Goal: Task Accomplishment & Management: Use online tool/utility

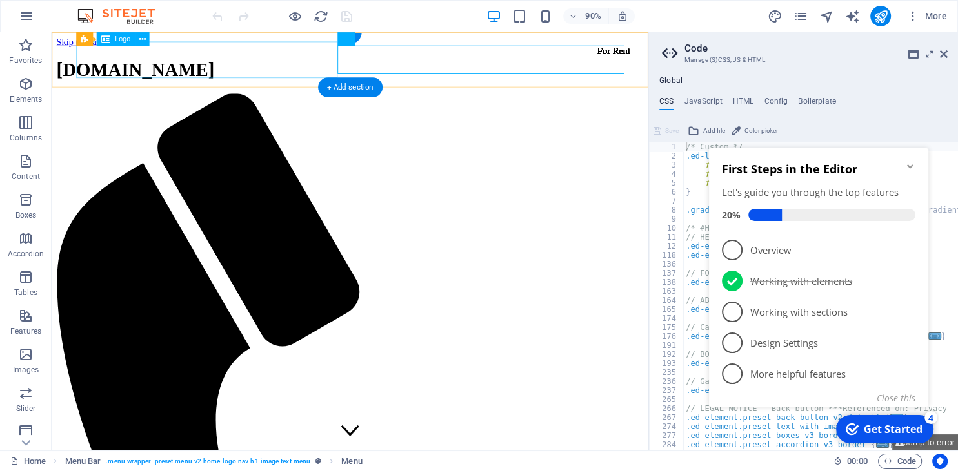
click at [112, 73] on div "[DOMAIN_NAME]" at bounding box center [383, 75] width 653 height 24
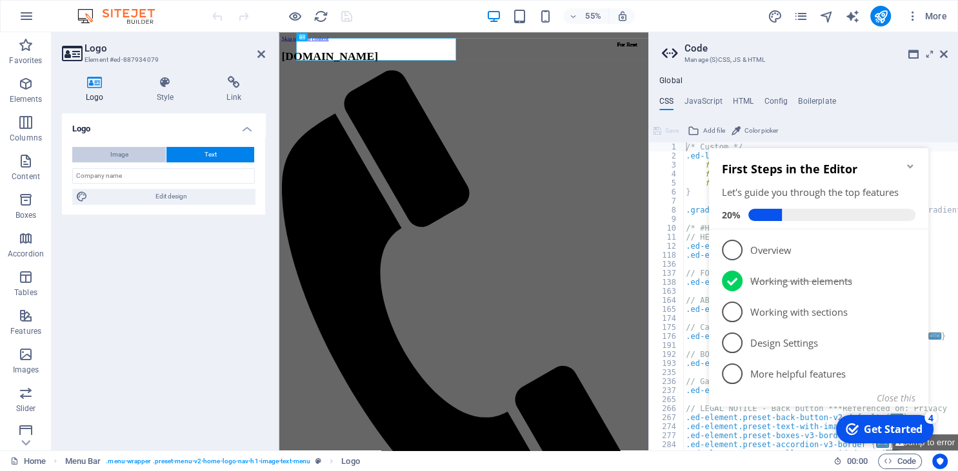
click at [141, 152] on button "Image" at bounding box center [119, 154] width 94 height 15
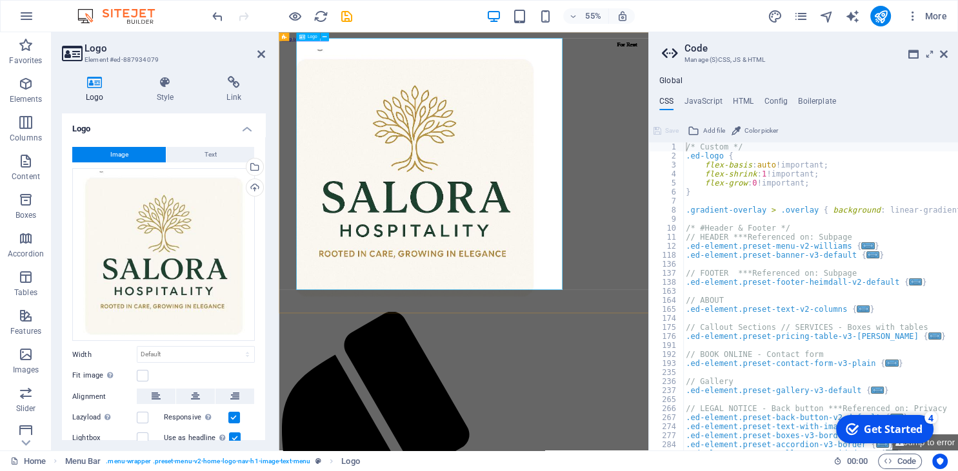
click at [536, 402] on div at bounding box center [615, 294] width 662 height 463
drag, startPoint x: 260, startPoint y: 56, endPoint x: 231, endPoint y: 26, distance: 42.0
click at [260, 56] on icon at bounding box center [261, 54] width 8 height 10
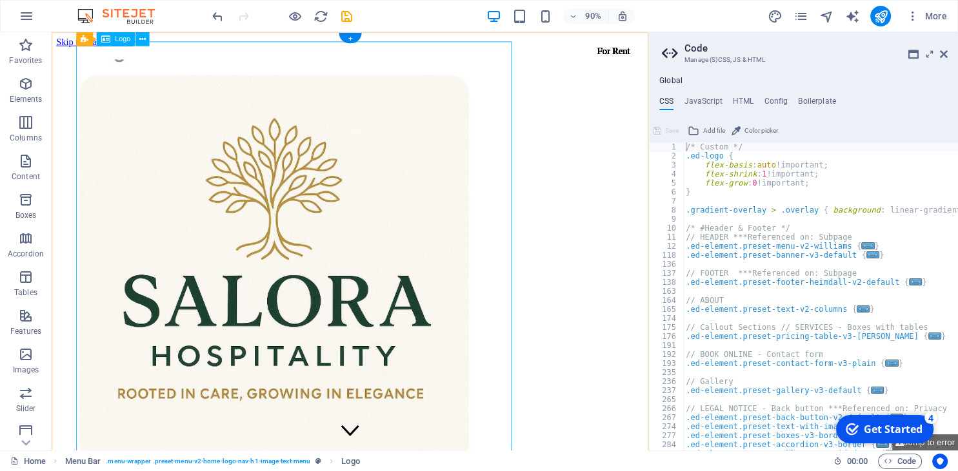
click at [496, 323] on div at bounding box center [383, 294] width 653 height 463
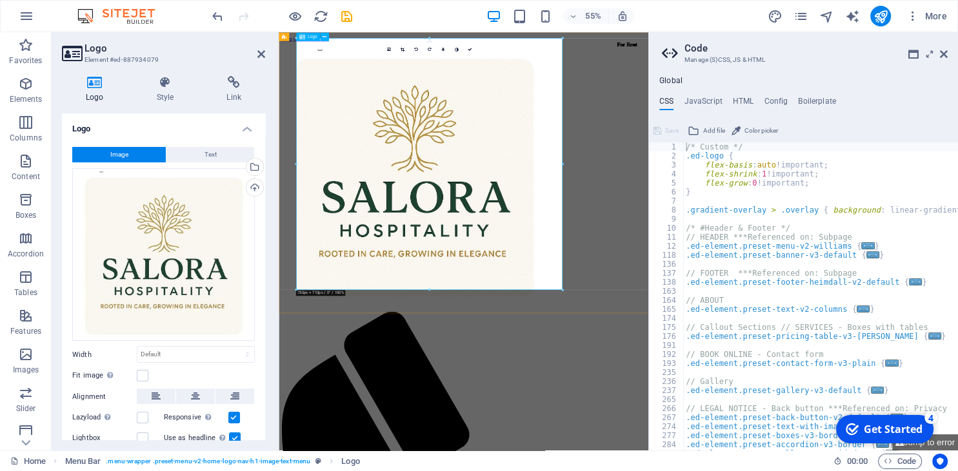
drag, startPoint x: 840, startPoint y: 321, endPoint x: 539, endPoint y: 233, distance: 313.9
click at [539, 233] on div at bounding box center [615, 294] width 662 height 463
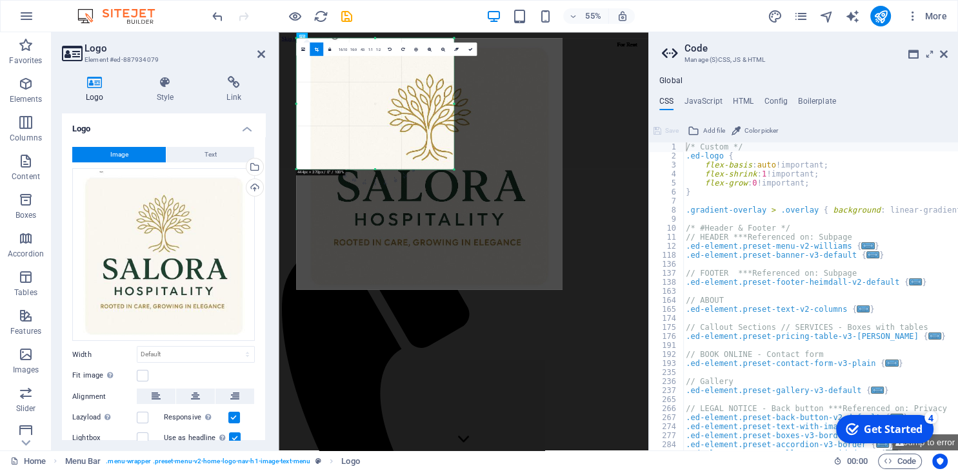
drag, startPoint x: 562, startPoint y: 290, endPoint x: 364, endPoint y: 70, distance: 296.4
type input "444"
select select "px"
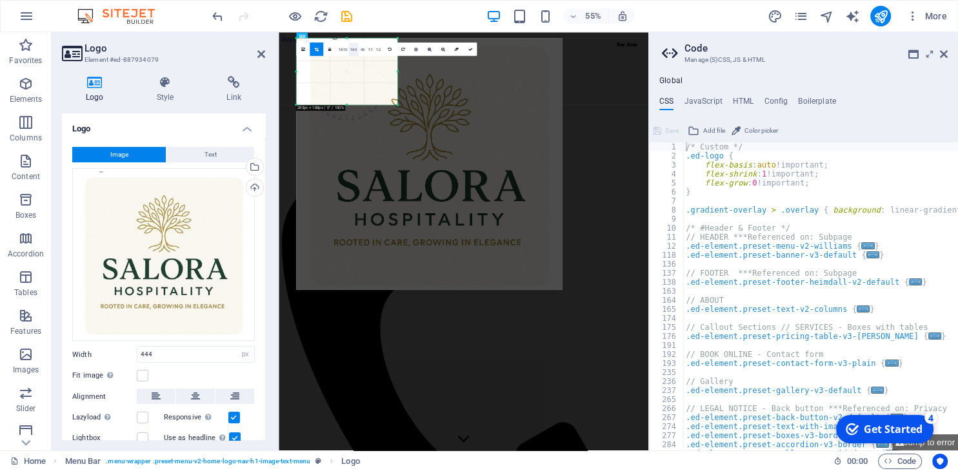
drag, startPoint x: 455, startPoint y: 169, endPoint x: 352, endPoint y: 52, distance: 155.9
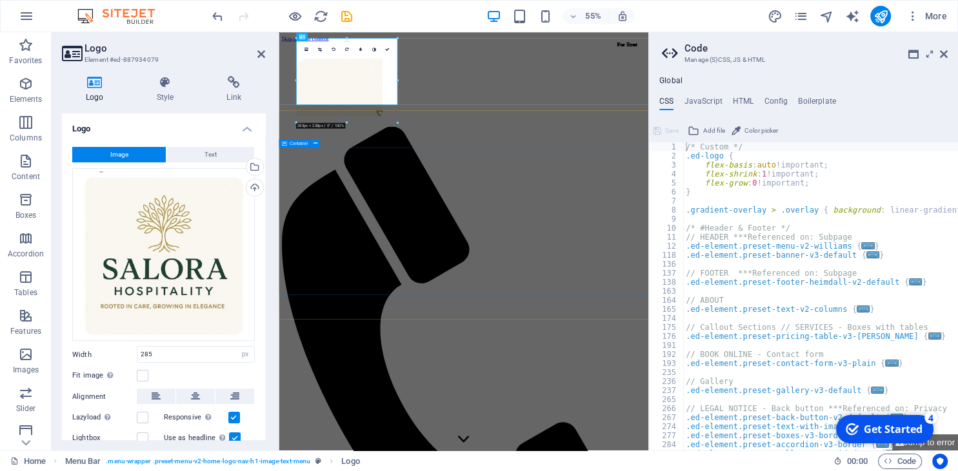
type input "444"
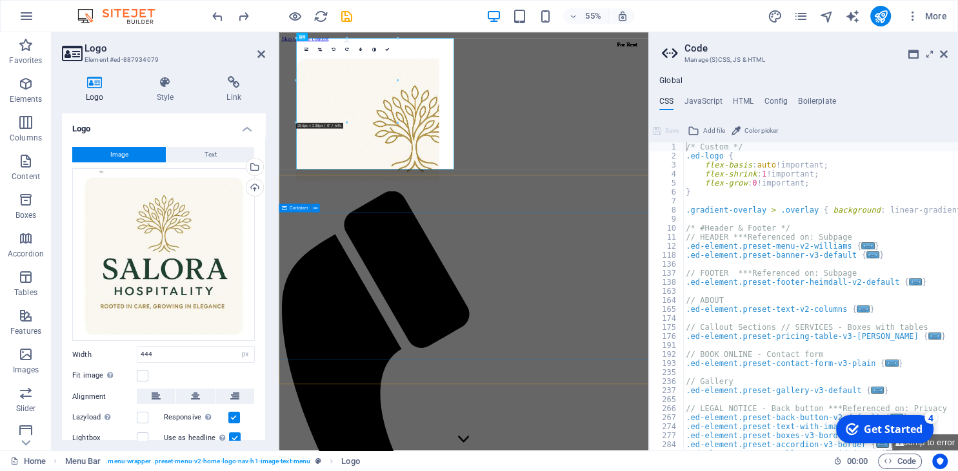
select select "DISABLED_OPTION_VALUE"
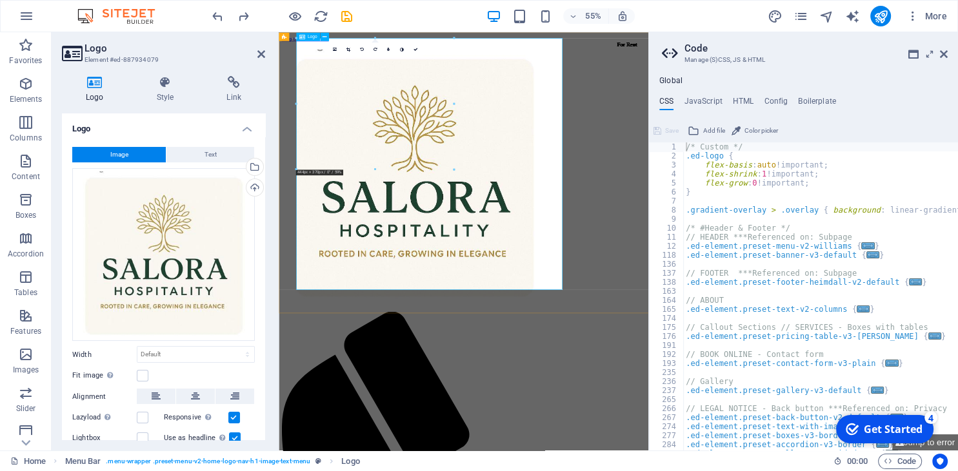
click at [738, 451] on div at bounding box center [615, 294] width 662 height 463
click at [769, 342] on div at bounding box center [615, 294] width 662 height 463
click at [660, 256] on div at bounding box center [615, 294] width 662 height 463
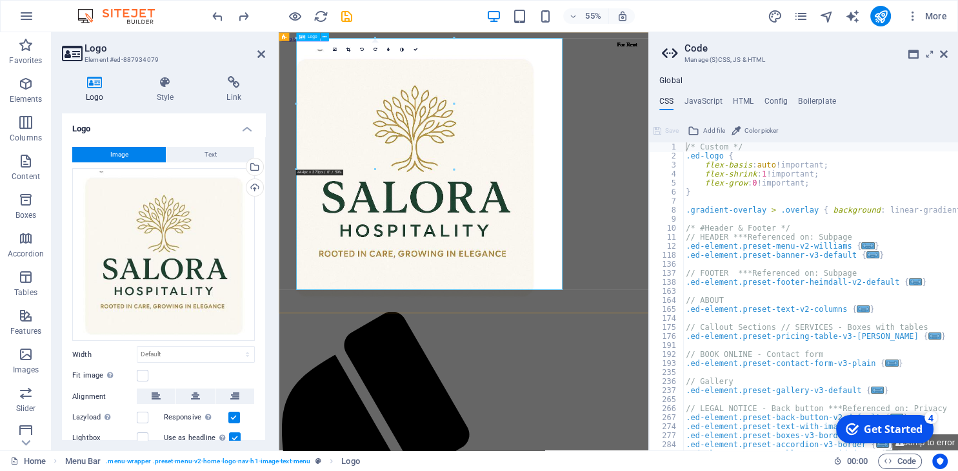
click at [733, 439] on div at bounding box center [615, 294] width 662 height 463
click at [772, 456] on div at bounding box center [615, 294] width 662 height 463
click at [740, 389] on div at bounding box center [615, 294] width 662 height 463
click at [740, 388] on div at bounding box center [615, 294] width 662 height 463
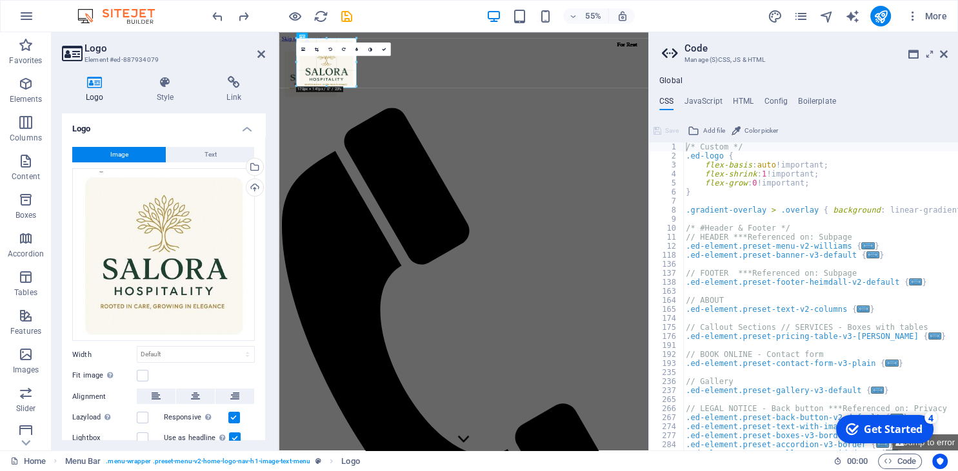
drag, startPoint x: 295, startPoint y: 39, endPoint x: 477, endPoint y: 244, distance: 273.2
click at [477, 244] on div "H2 Banner Container Spacer H3 Banner Menu Bar Menu Logo Menu Bar Menu Logo Spac…" at bounding box center [464, 241] width 370 height 419
type input "163"
select select "px"
drag, startPoint x: 354, startPoint y: 92, endPoint x: 332, endPoint y: 74, distance: 28.4
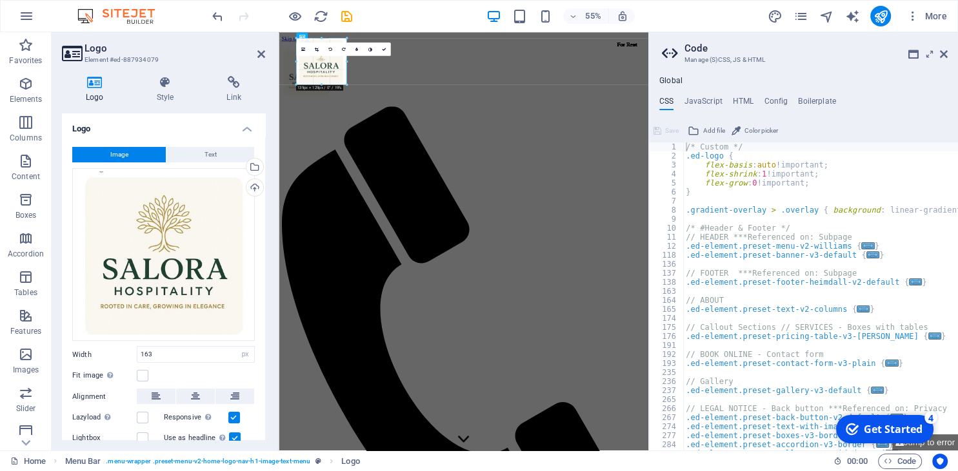
type input "141"
click at [0, 0] on icon "reload" at bounding box center [0, 0] width 0 height 0
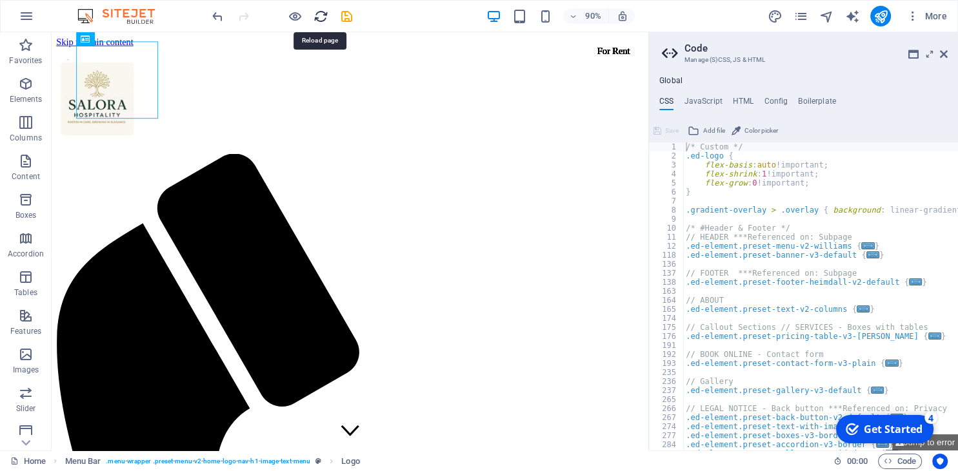
click at [0, 0] on icon "reload" at bounding box center [0, 0] width 0 height 0
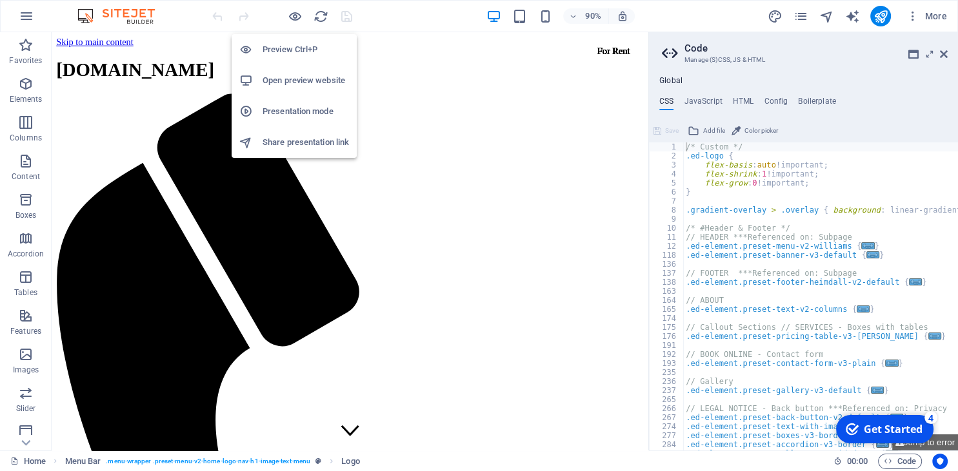
click at [297, 81] on h6 "Open preview website" at bounding box center [305, 80] width 86 height 15
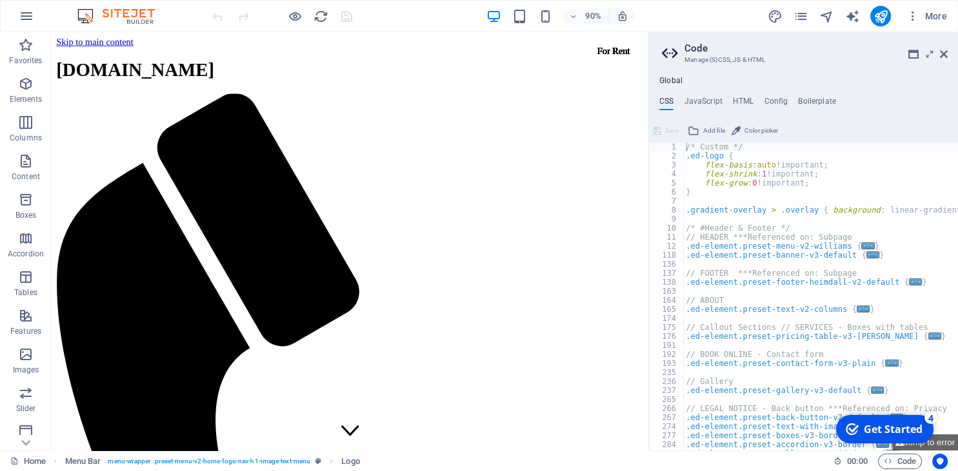
click at [948, 50] on aside "Code Manage (S)CSS, JS & HTML Global CSS JavaScript HTML Config Boilerplate /* …" at bounding box center [803, 241] width 310 height 419
drag, startPoint x: 941, startPoint y: 53, endPoint x: 889, endPoint y: 19, distance: 61.5
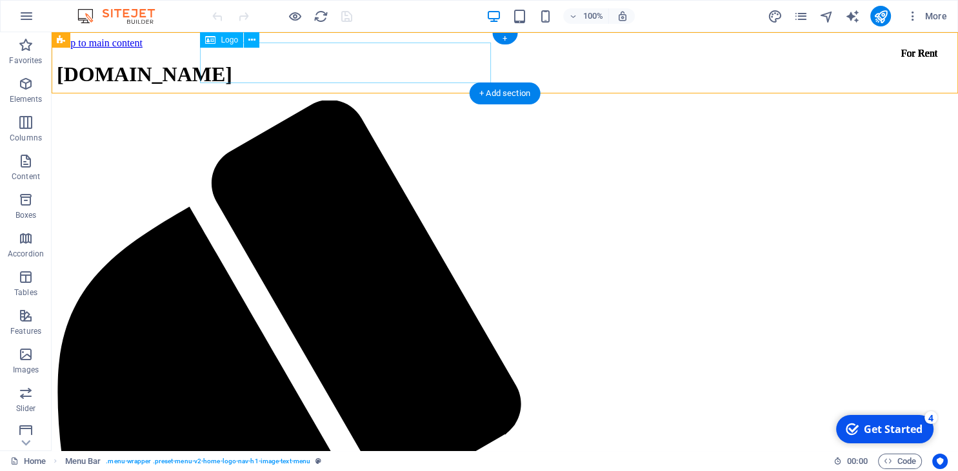
click at [228, 63] on div "[DOMAIN_NAME]" at bounding box center [505, 75] width 896 height 24
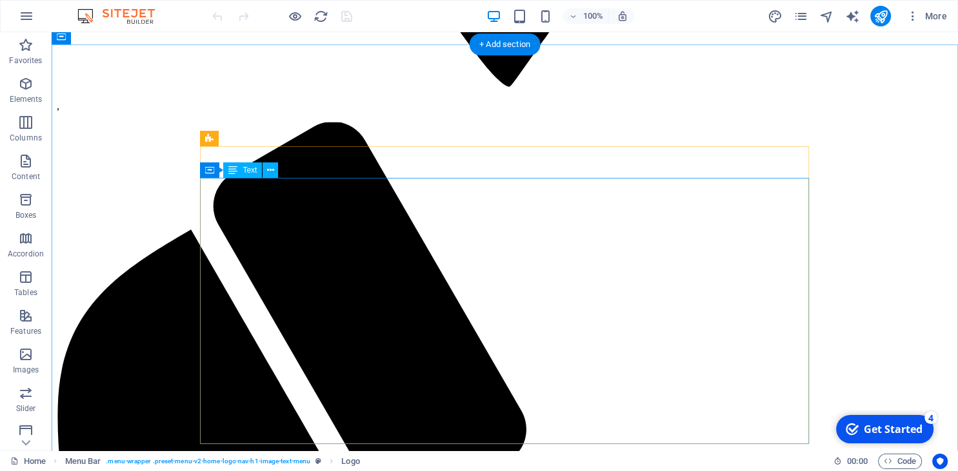
scroll to position [8717, 0]
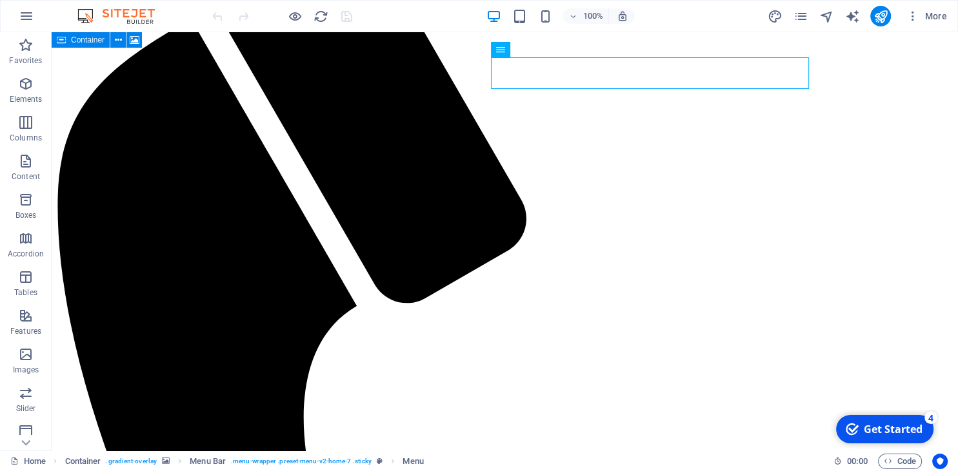
click at [61, 39] on icon at bounding box center [61, 39] width 9 height 15
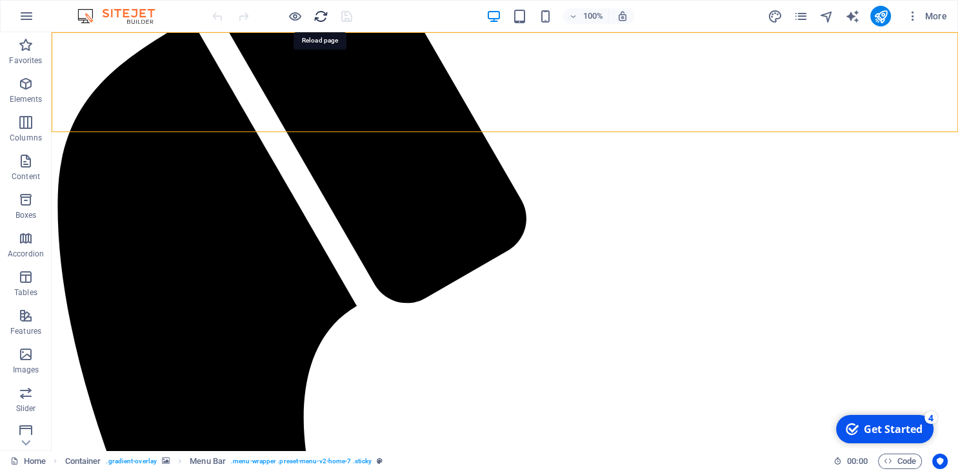
click at [0, 0] on icon "reload" at bounding box center [0, 0] width 0 height 0
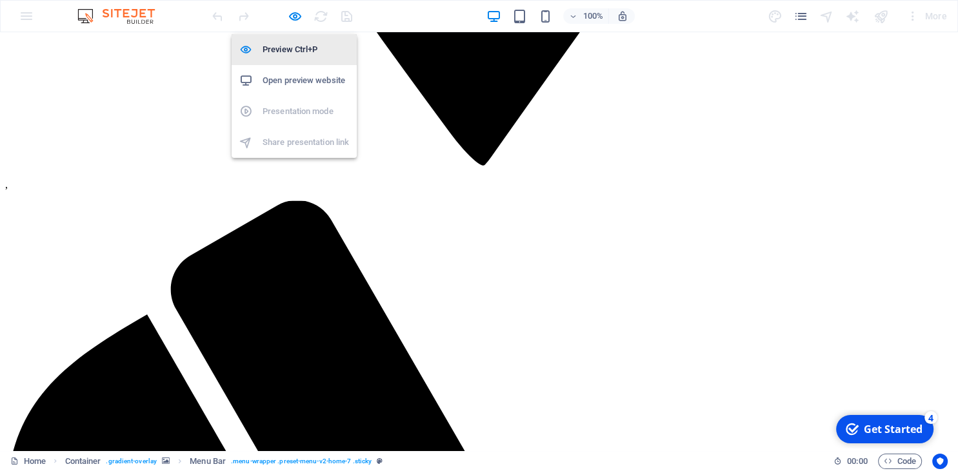
click at [295, 48] on h6 "Preview Ctrl+P" at bounding box center [305, 49] width 86 height 15
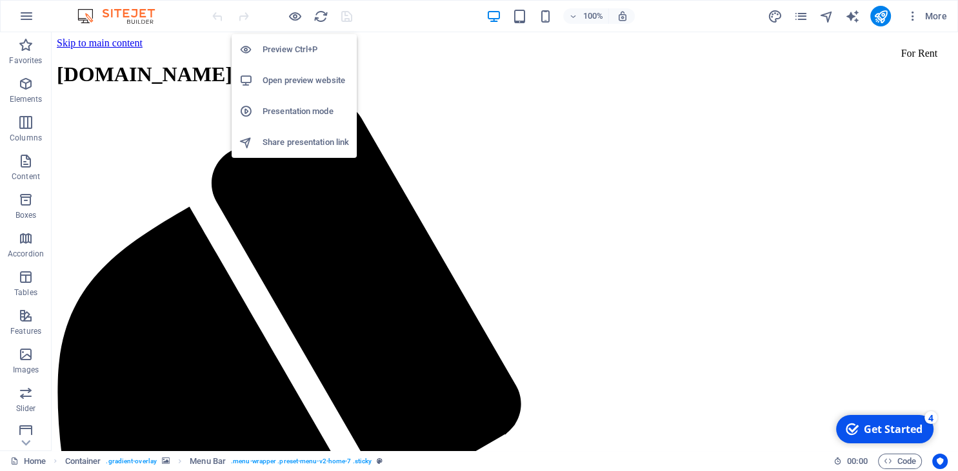
scroll to position [0, 0]
click at [270, 49] on h6 "Preview Ctrl+P" at bounding box center [305, 49] width 86 height 15
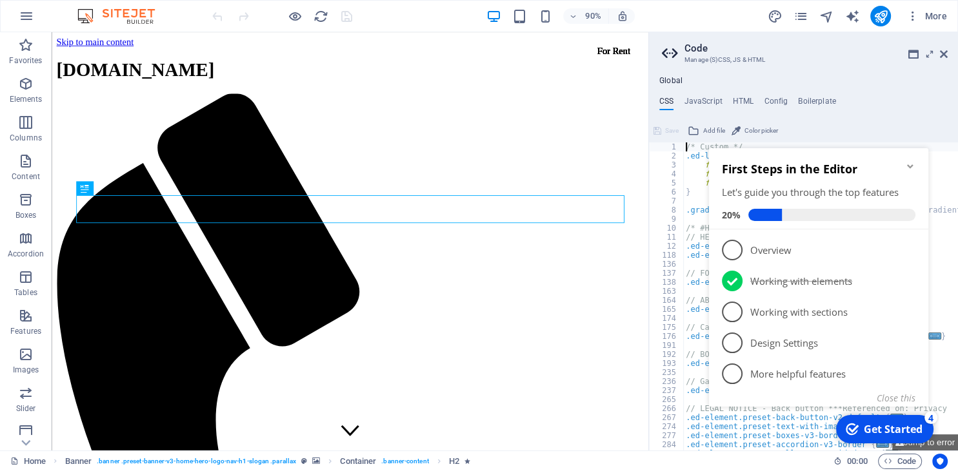
click at [911, 166] on icon "Minimize checklist" at bounding box center [910, 166] width 6 height 4
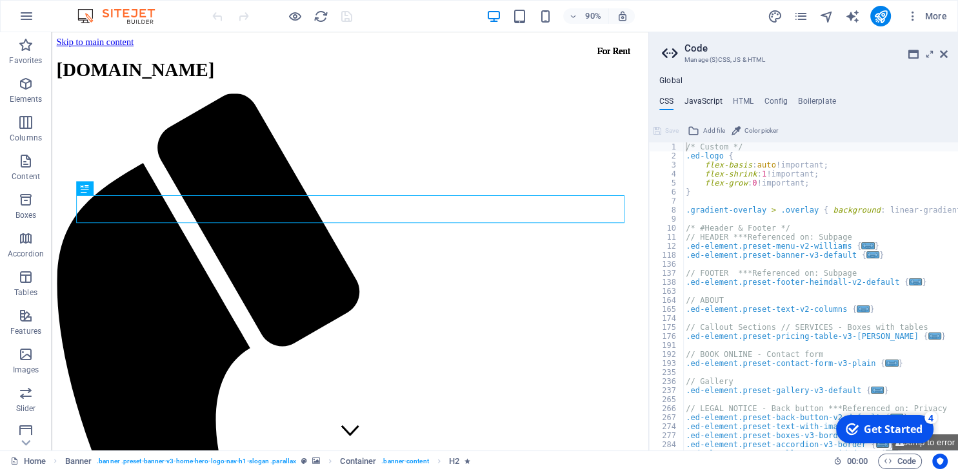
click at [707, 105] on h4 "JavaScript" at bounding box center [703, 104] width 38 height 14
type textarea "/* JS for preset "Menu V2" */"
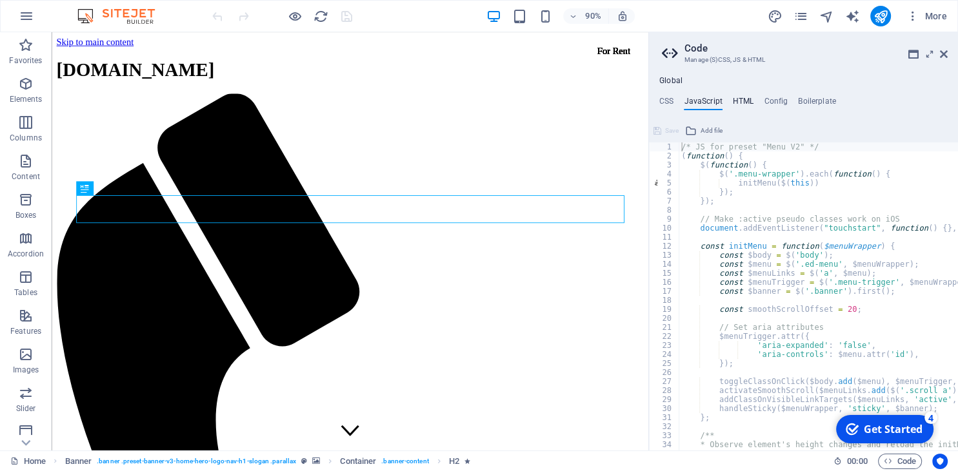
click at [0, 0] on h4 "HTML" at bounding box center [0, 0] width 0 height 0
type textarea "<a href="#main-content" class="wv-link-content button">Skip to main content</a>"
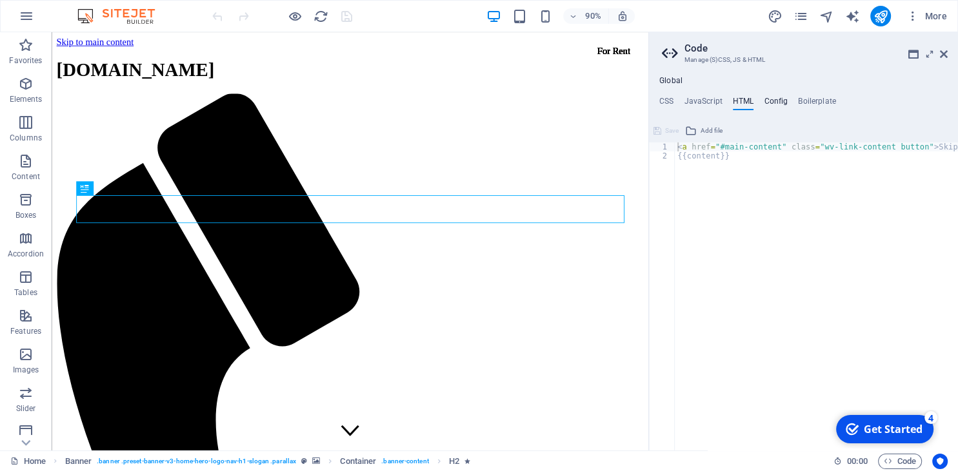
type textarea "$color-background: #ffffff;"
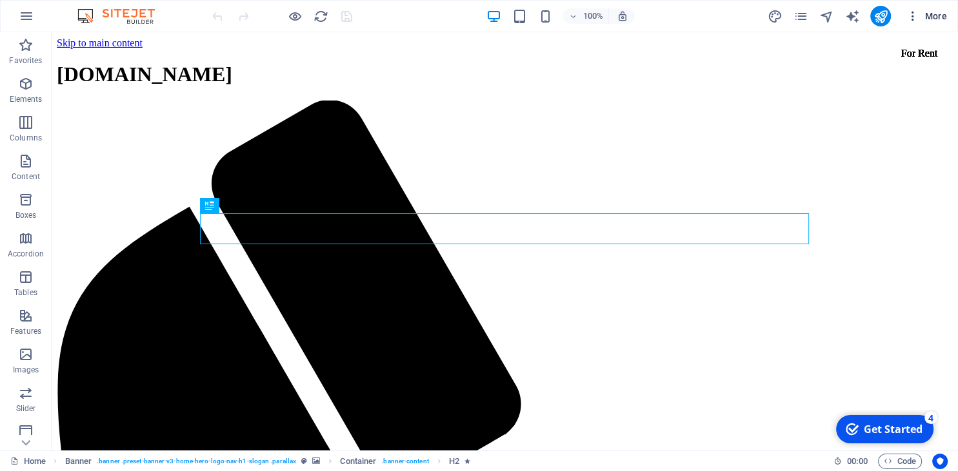
click at [933, 12] on span "More" at bounding box center [926, 16] width 41 height 13
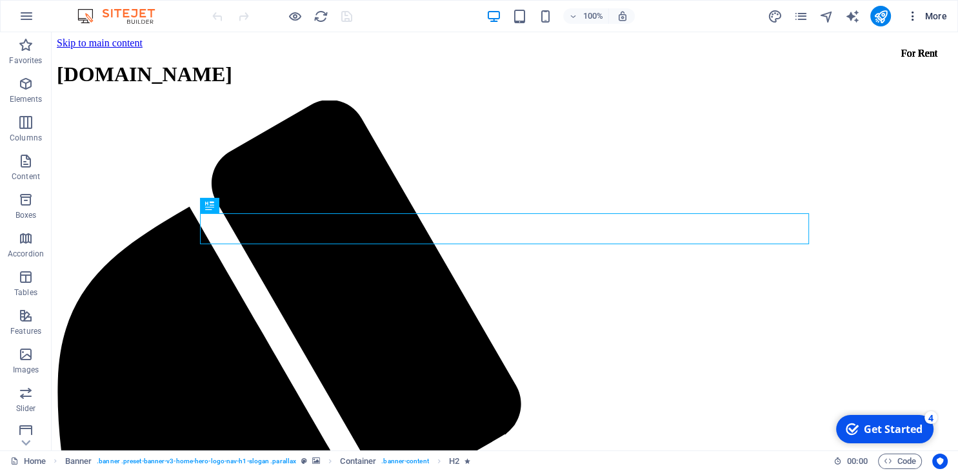
click at [933, 12] on span "More" at bounding box center [926, 16] width 41 height 13
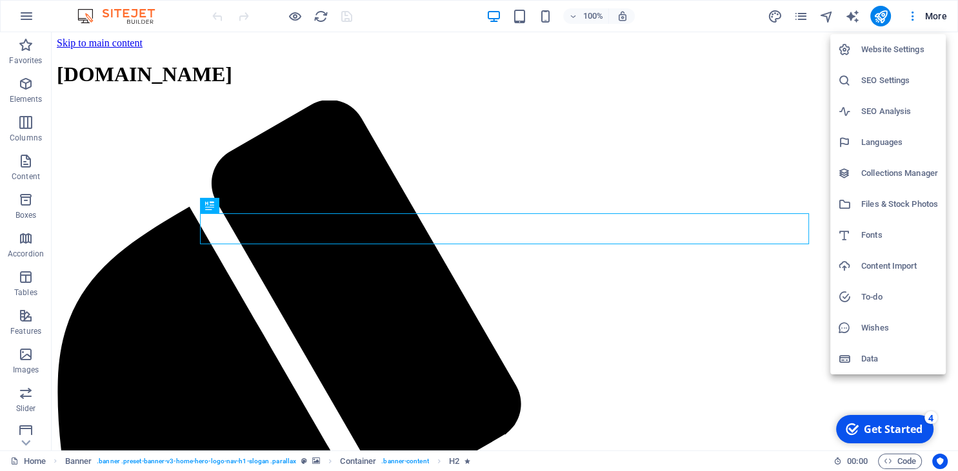
click at [914, 12] on div at bounding box center [479, 235] width 958 height 471
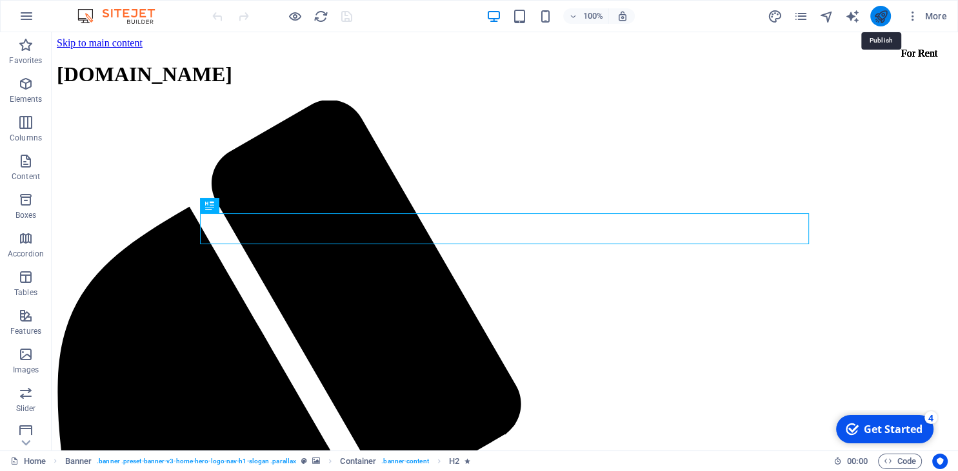
click at [880, 19] on icon "publish" at bounding box center [880, 16] width 15 height 15
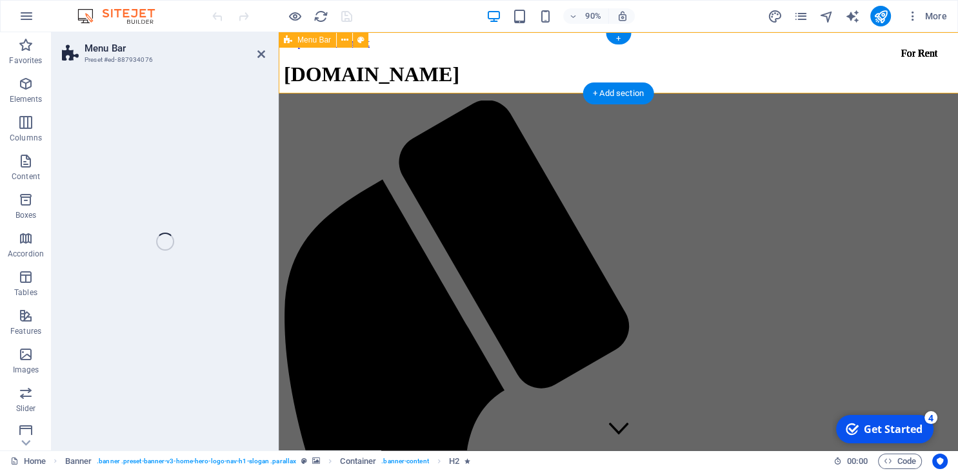
select select "header"
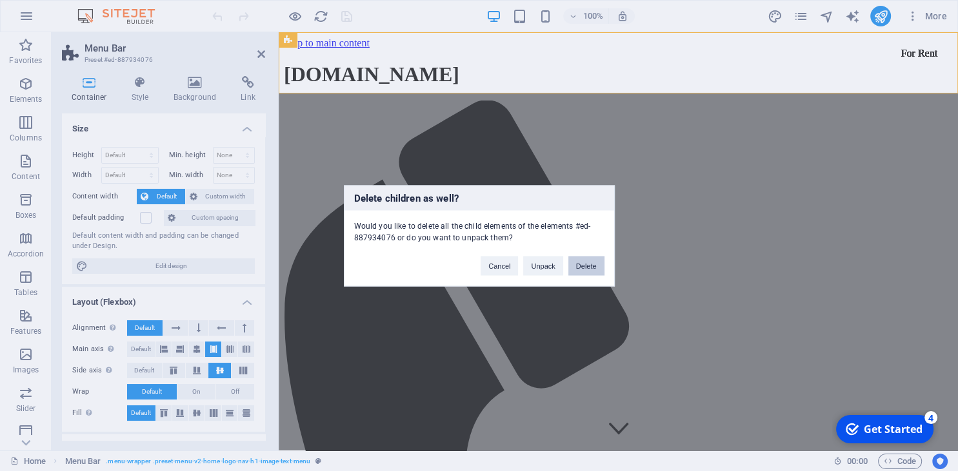
click at [589, 266] on button "Delete" at bounding box center [586, 265] width 36 height 19
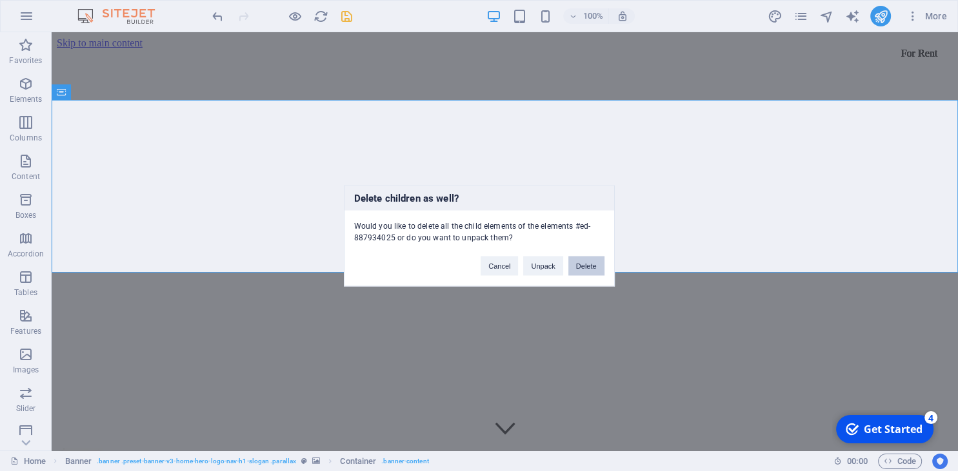
click at [581, 259] on button "Delete" at bounding box center [586, 265] width 36 height 19
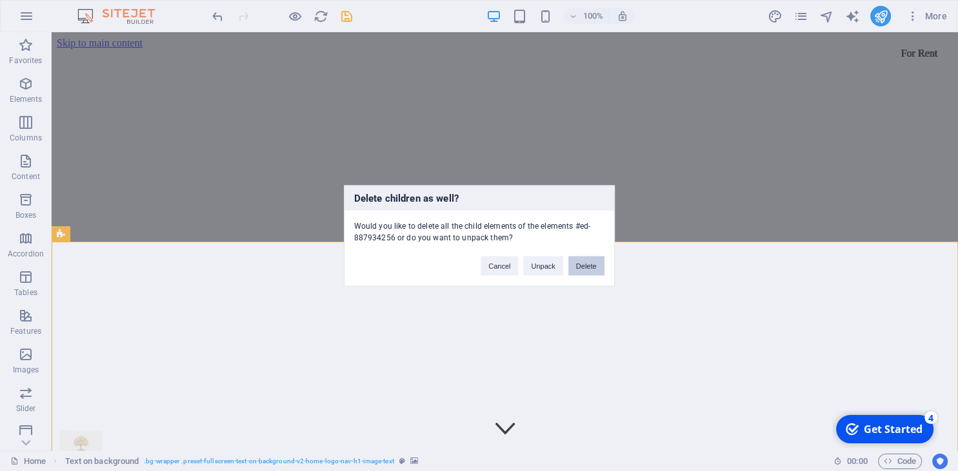
click at [574, 263] on button "Delete" at bounding box center [586, 265] width 36 height 19
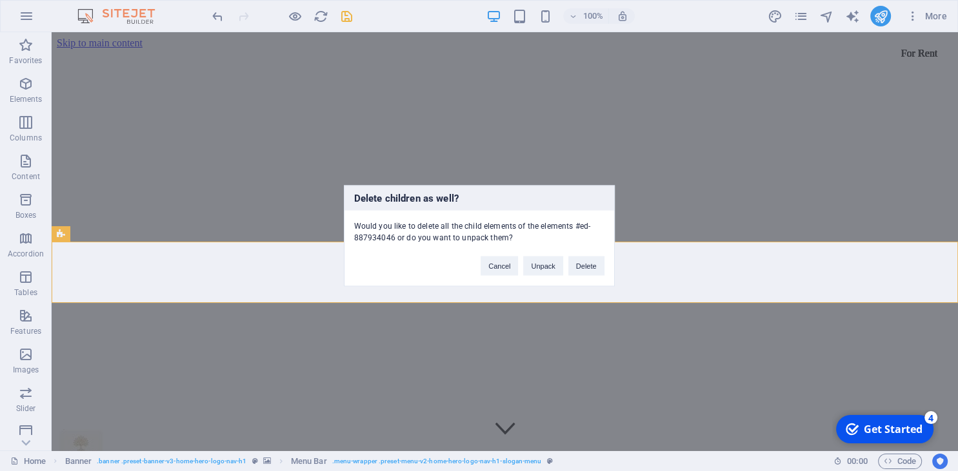
click at [574, 263] on button "Delete" at bounding box center [586, 265] width 36 height 19
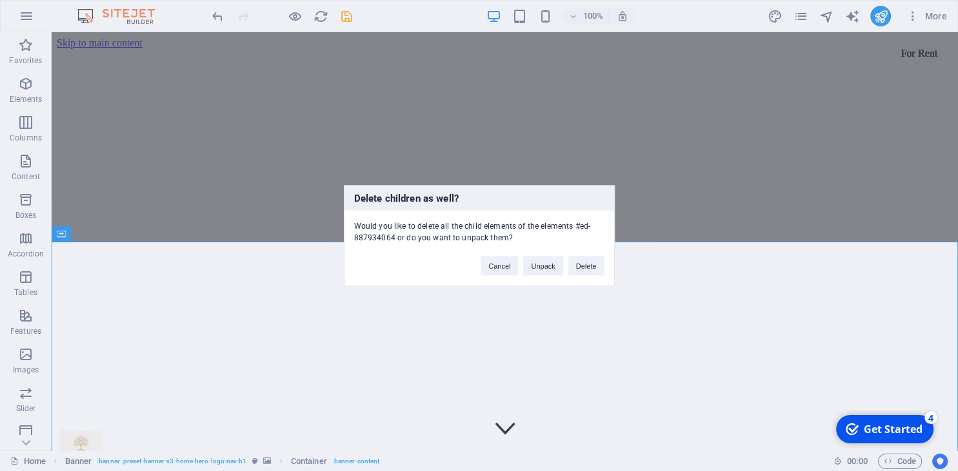
click at [574, 263] on button "Delete" at bounding box center [586, 265] width 36 height 19
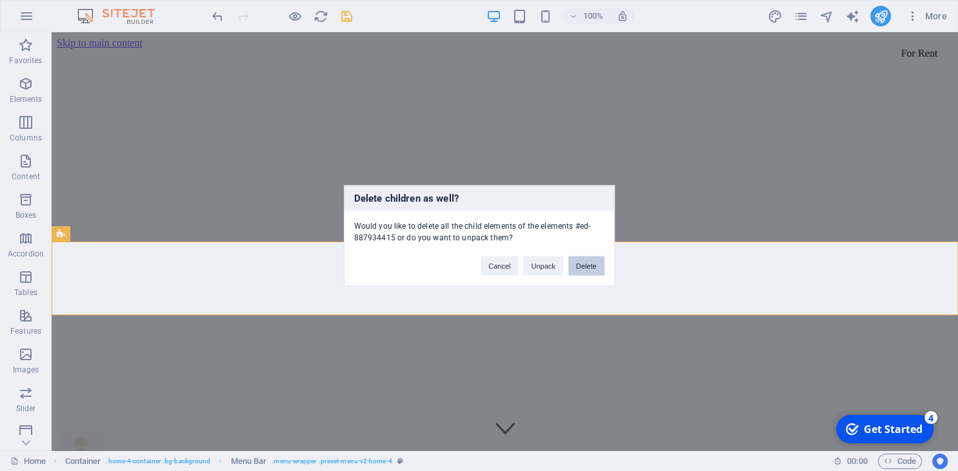
click at [585, 262] on button "Delete" at bounding box center [586, 265] width 36 height 19
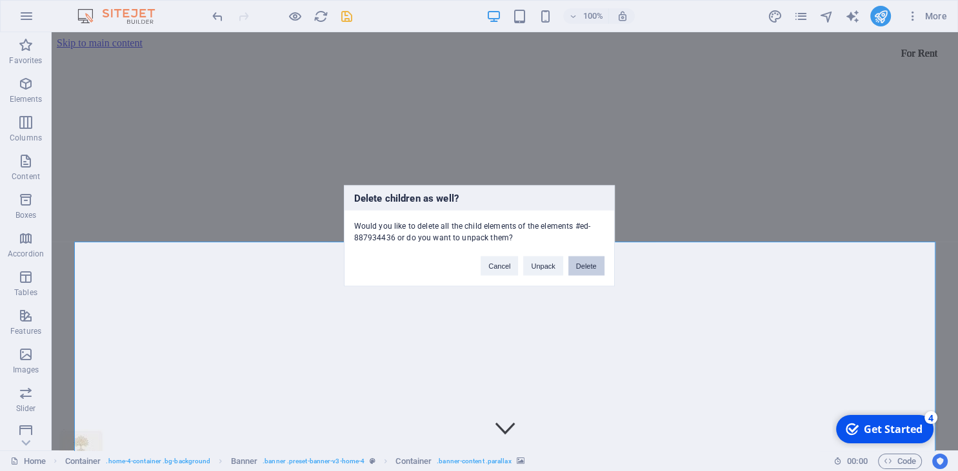
click at [585, 262] on button "Delete" at bounding box center [586, 265] width 36 height 19
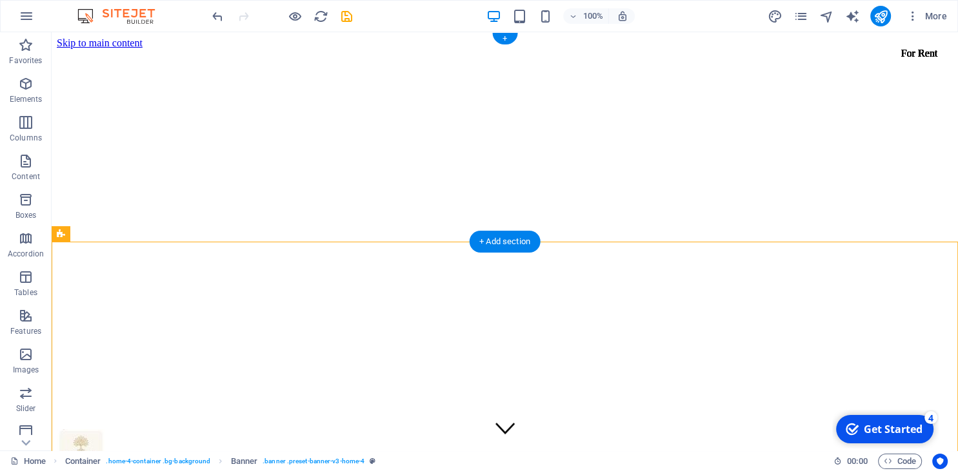
click at [568, 49] on figure at bounding box center [505, 49] width 896 height 0
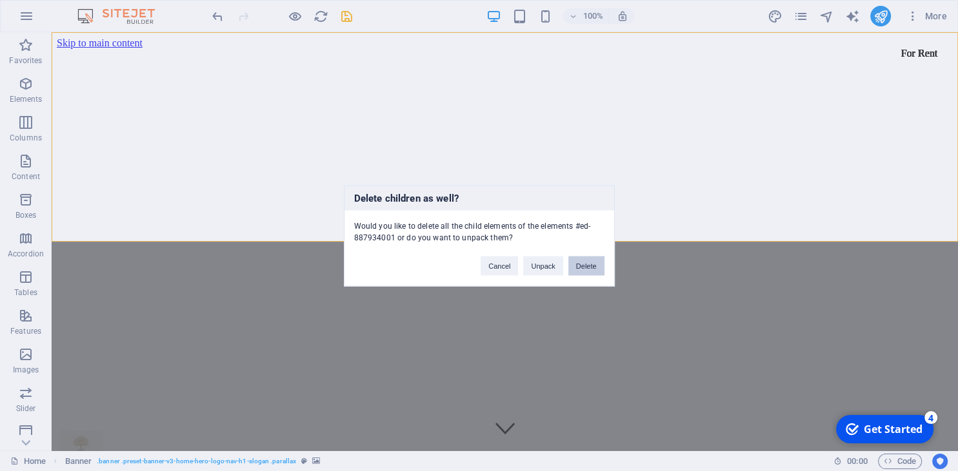
click at [584, 266] on button "Delete" at bounding box center [586, 265] width 36 height 19
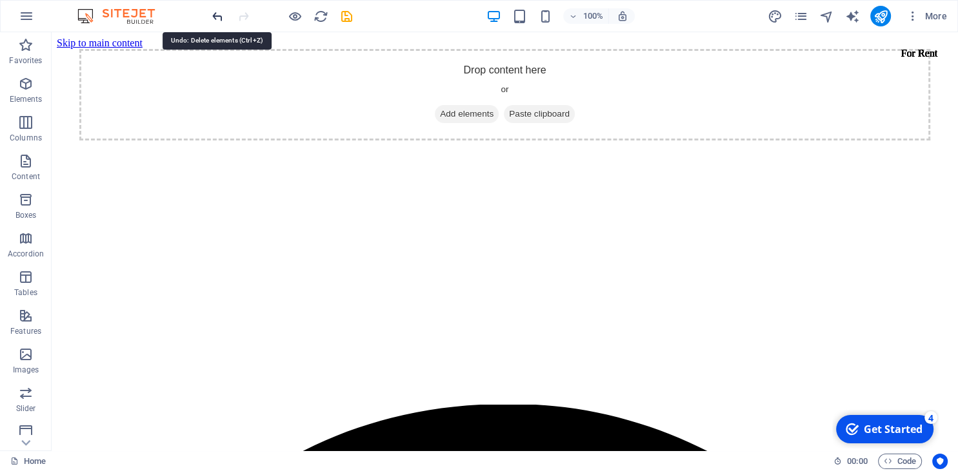
click at [217, 21] on icon "undo" at bounding box center [217, 16] width 15 height 15
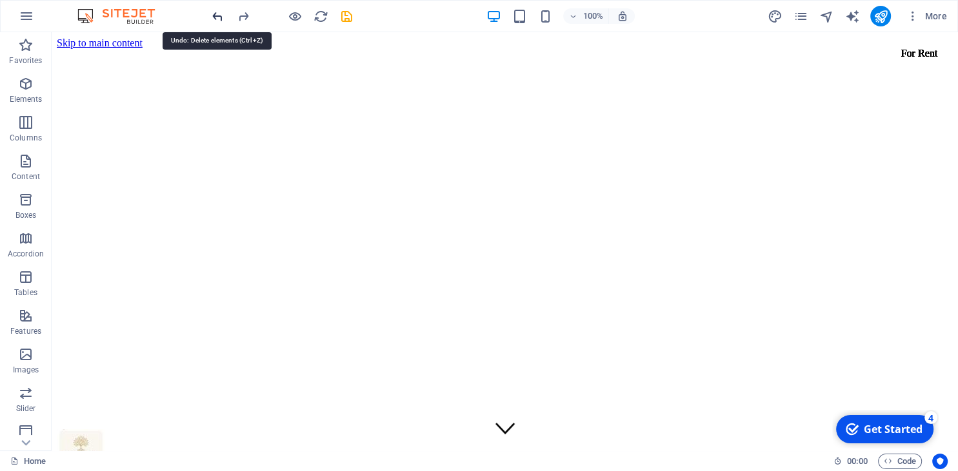
click at [217, 21] on icon "undo" at bounding box center [217, 16] width 15 height 15
click at [246, 17] on icon "redo" at bounding box center [243, 16] width 15 height 15
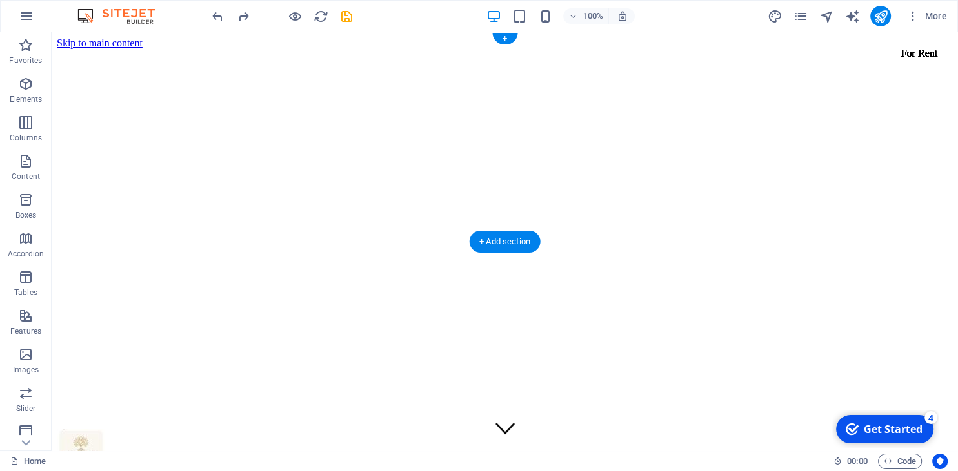
click at [451, 49] on figure at bounding box center [505, 49] width 896 height 0
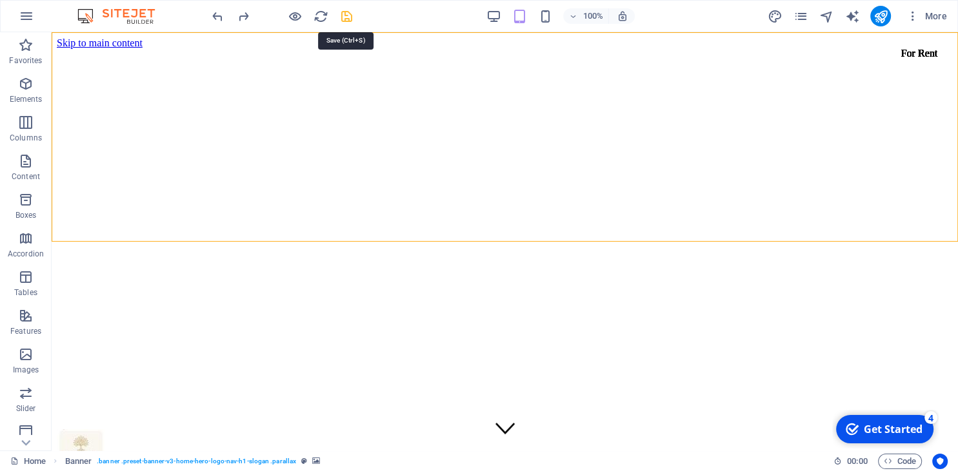
click at [0, 0] on icon "save" at bounding box center [0, 0] width 0 height 0
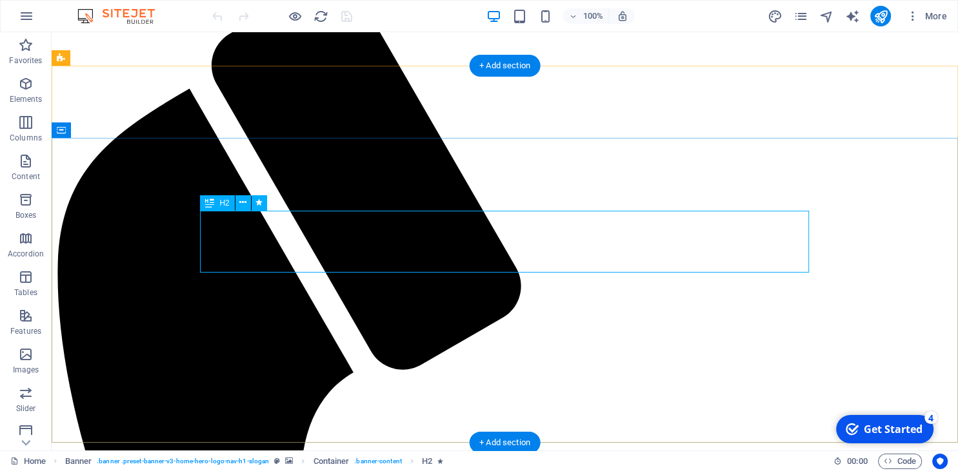
scroll to position [580, 0]
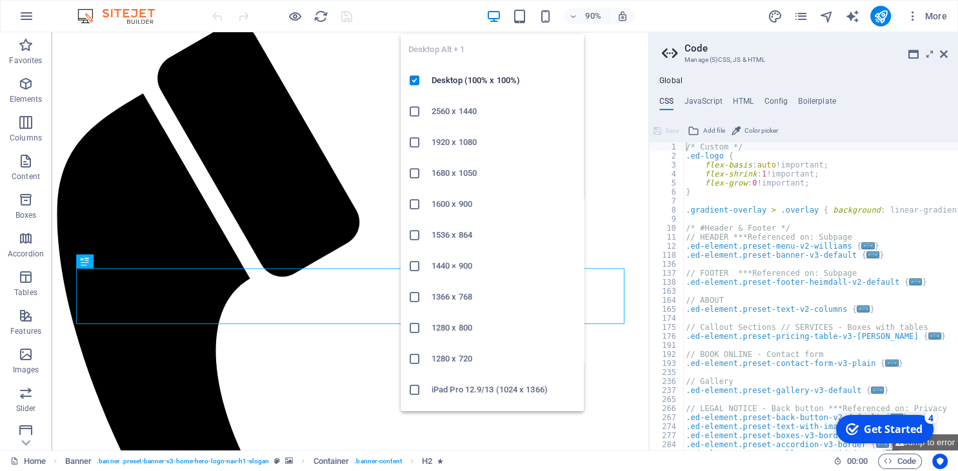
click at [493, 15] on icon "button" at bounding box center [493, 16] width 15 height 15
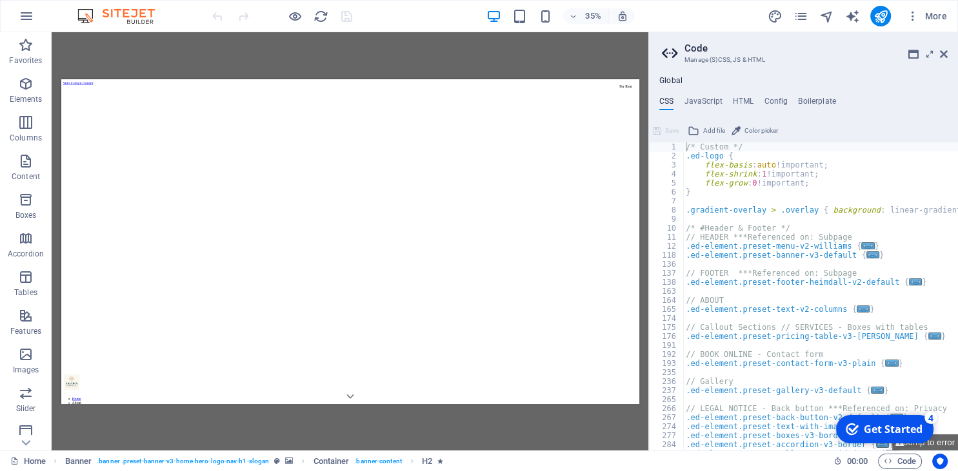
scroll to position [0, 0]
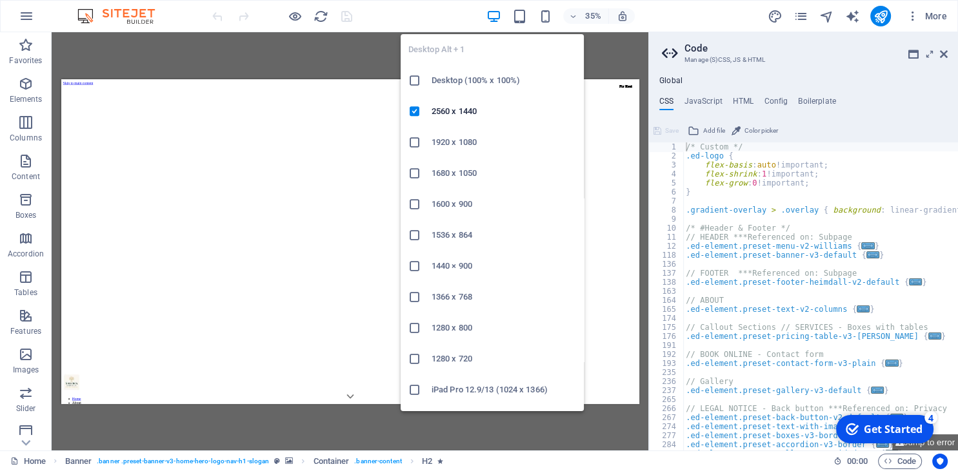
click at [0, 0] on h6 "Desktop (100% x 100%)" at bounding box center [0, 0] width 0 height 0
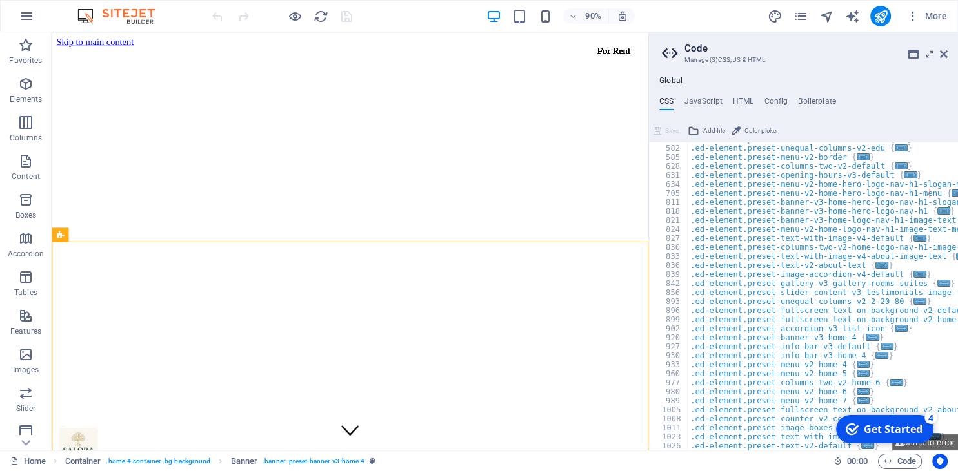
scroll to position [513, 0]
click at [703, 99] on h4 "JavaScript" at bounding box center [703, 104] width 38 height 14
type textarea "/* JS for preset "Menu V2" */"
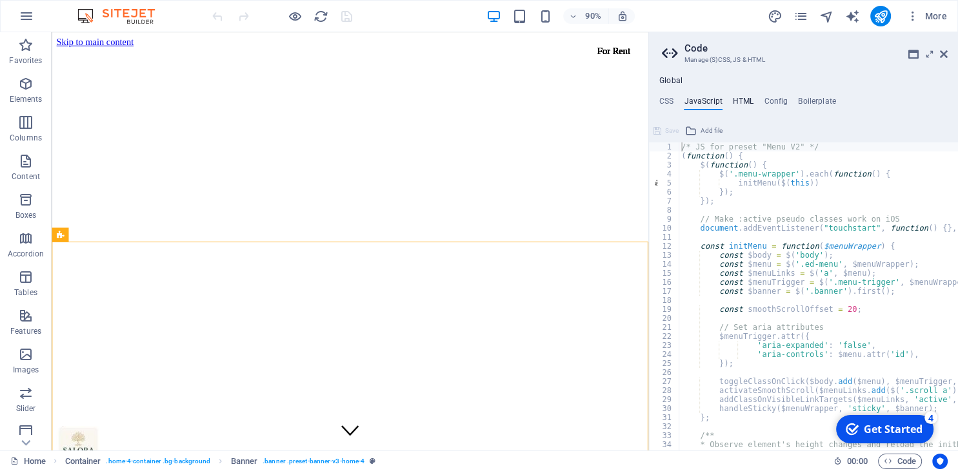
click at [0, 0] on h4 "HTML" at bounding box center [0, 0] width 0 height 0
type textarea "<a href="#main-content" class="wv-link-content button">Skip to main content</a>"
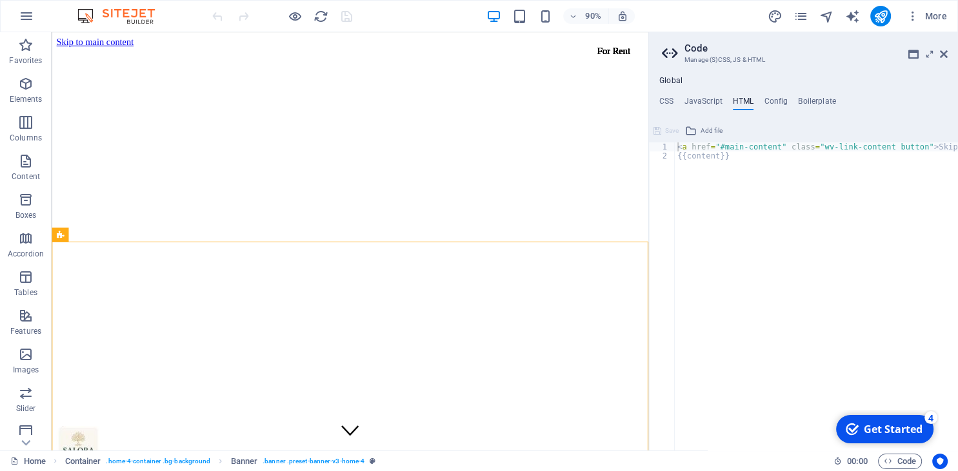
type textarea "$color-background: #ffffff;"
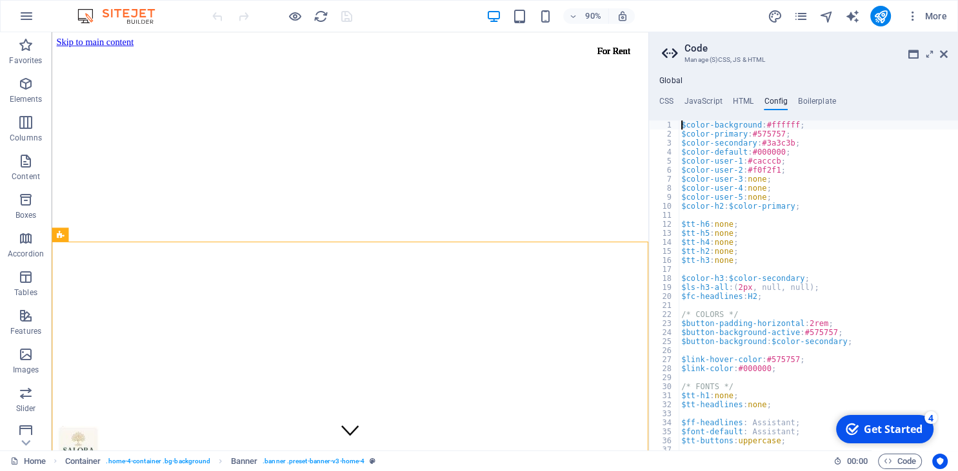
click at [822, 103] on h4 "Boilerplate" at bounding box center [817, 104] width 38 height 14
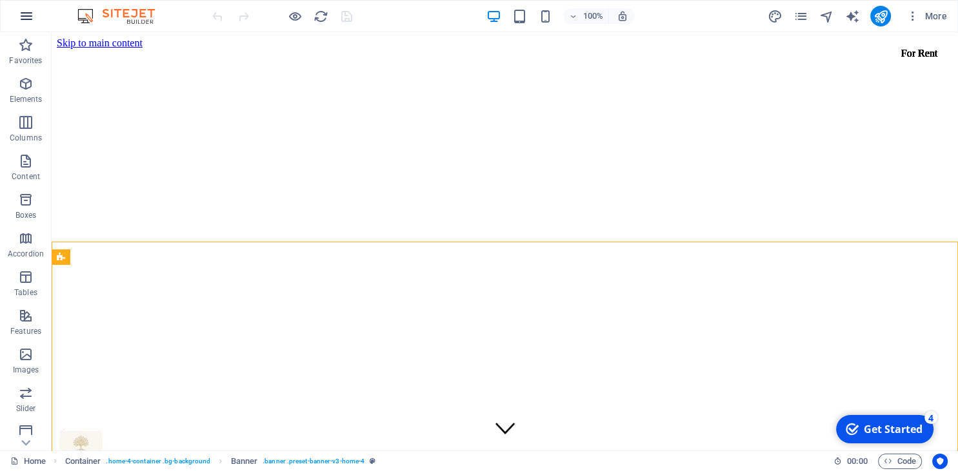
click at [0, 0] on button "button" at bounding box center [0, 0] width 0 height 0
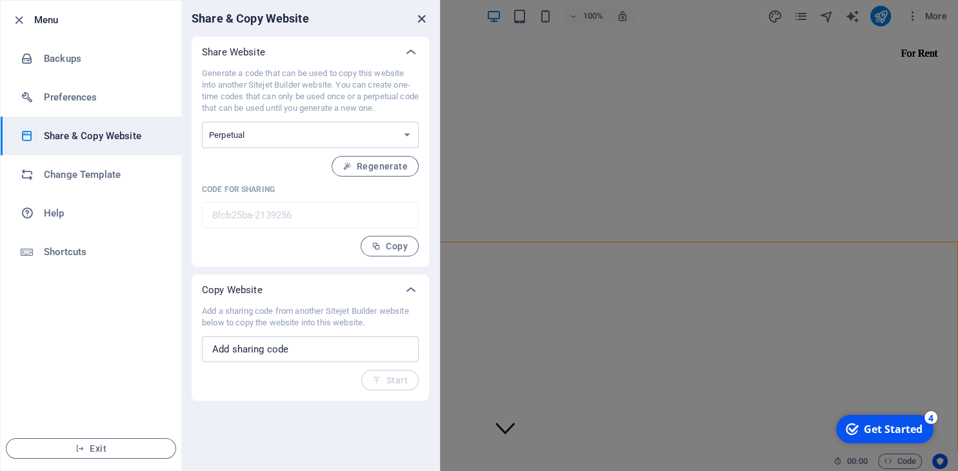
click at [427, 18] on icon "close" at bounding box center [421, 19] width 15 height 15
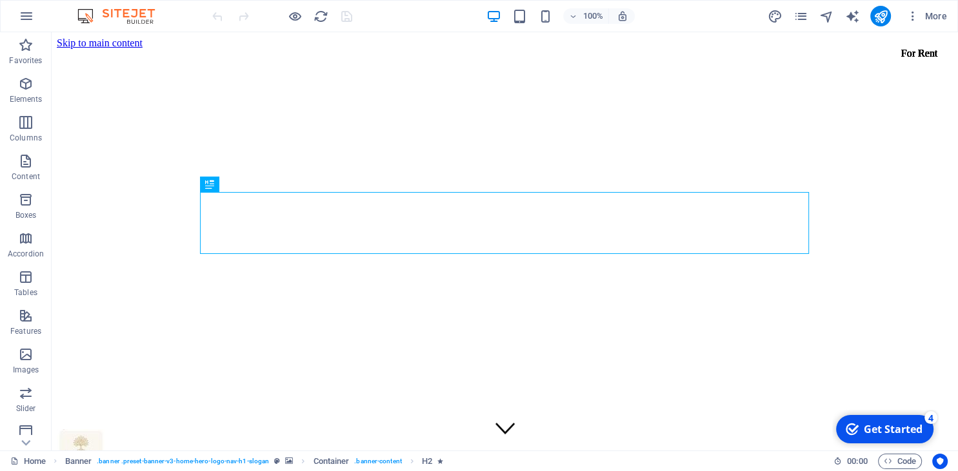
scroll to position [599, 0]
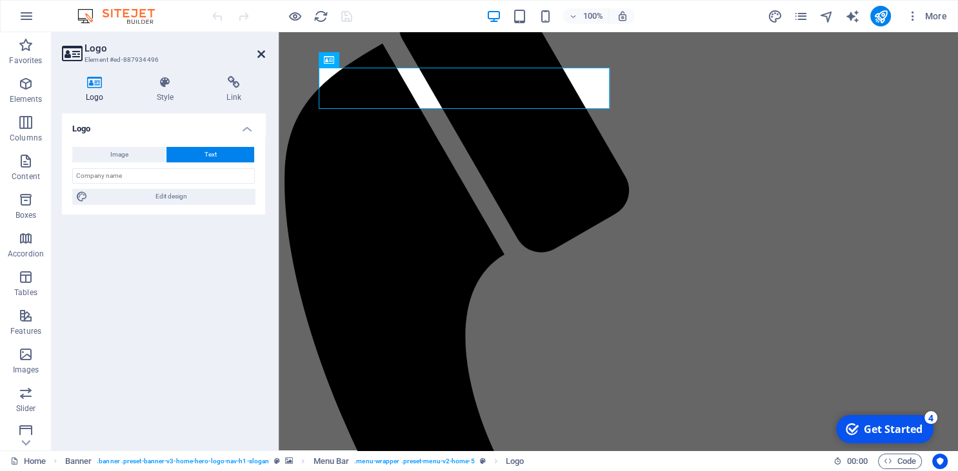
click at [258, 54] on icon at bounding box center [261, 54] width 8 height 10
